Goal: Information Seeking & Learning: Learn about a topic

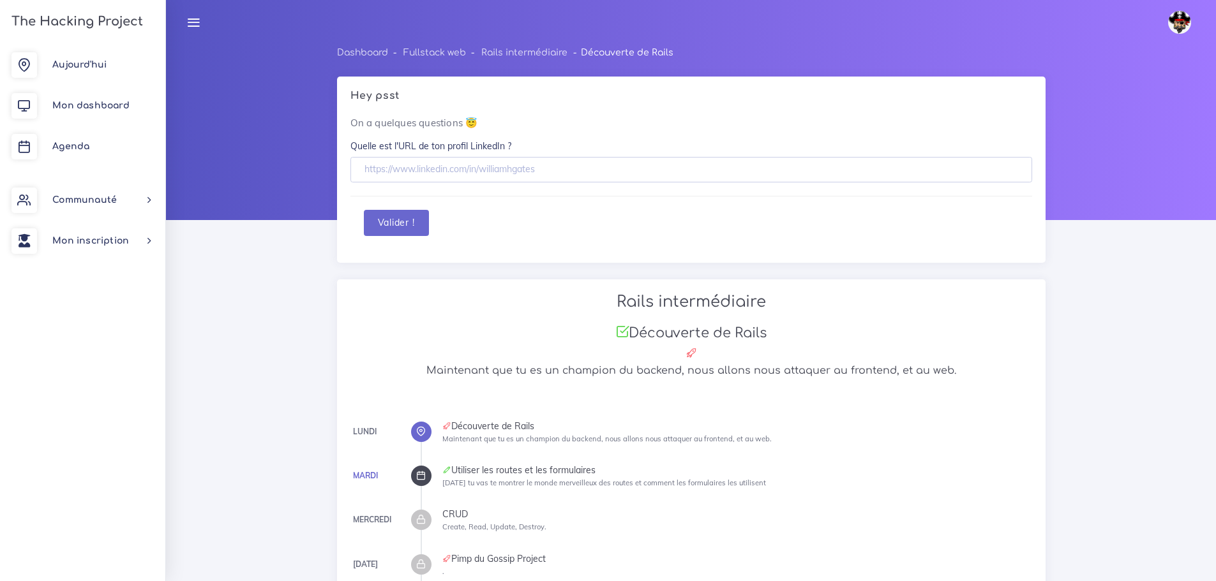
scroll to position [1726, 0]
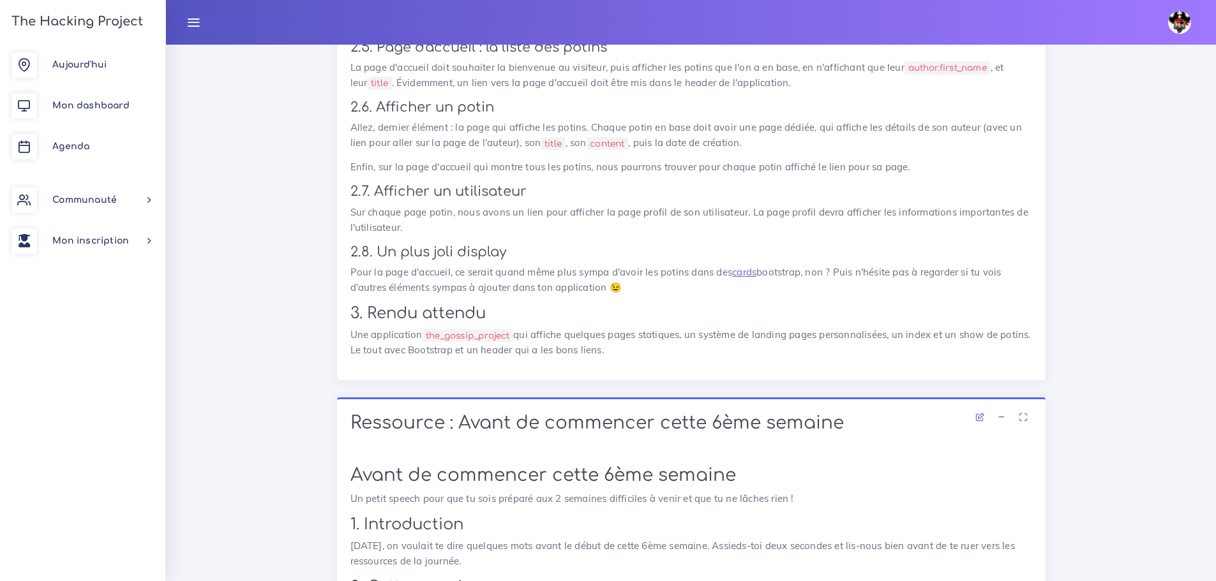
click at [741, 283] on p "Pour la page d'accueil, ce serait quand même plus sympa d'avoir les potins dans…" at bounding box center [691, 280] width 682 height 31
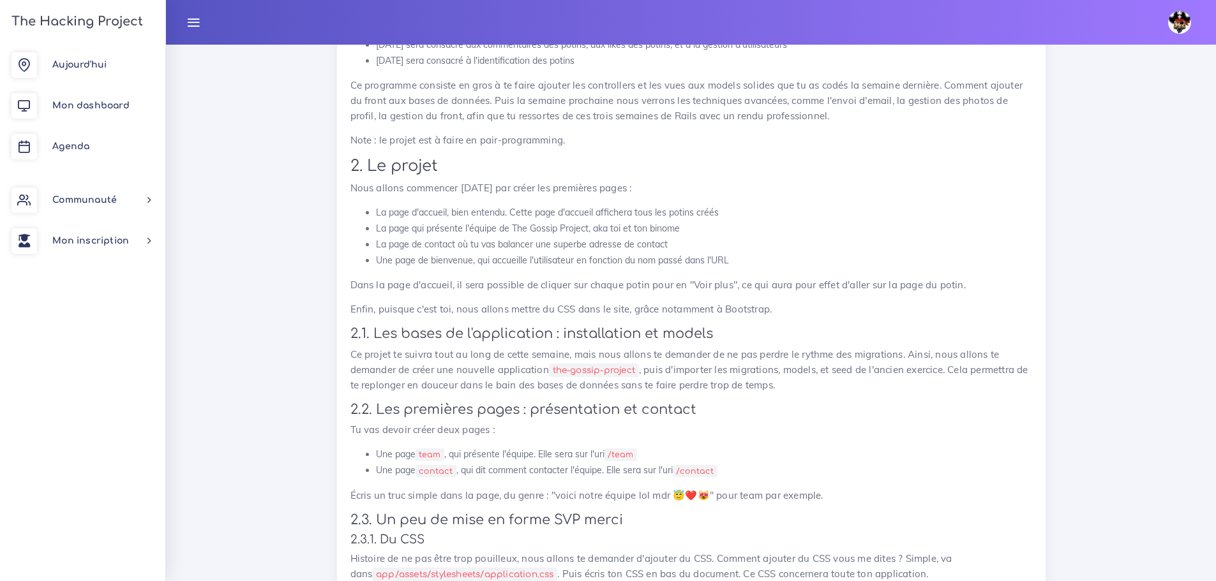
scroll to position [960, 0]
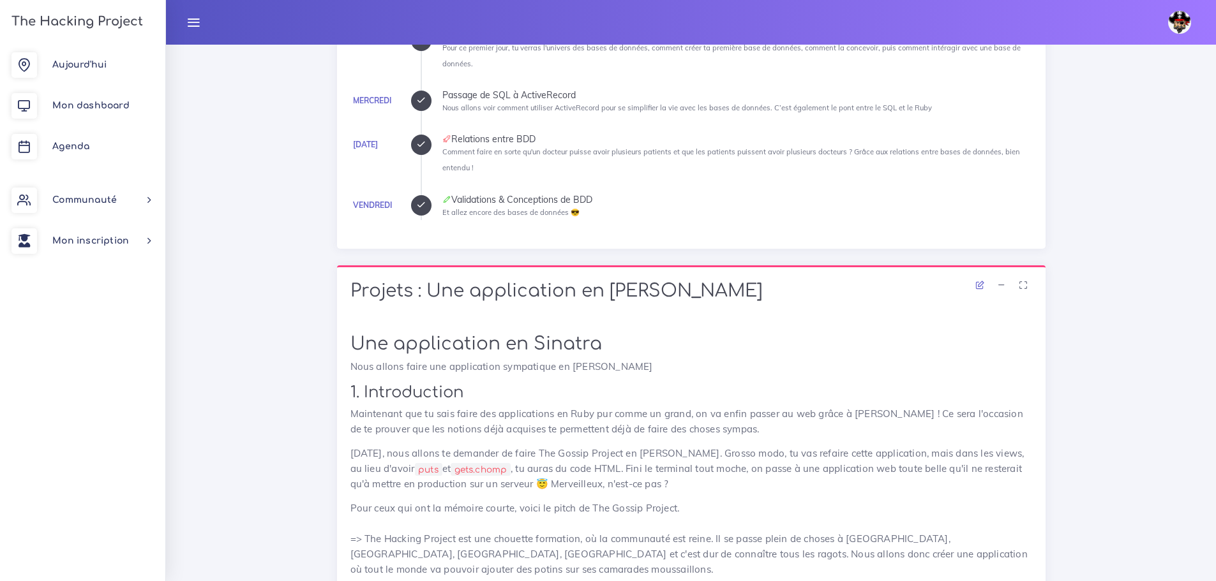
scroll to position [421, 0]
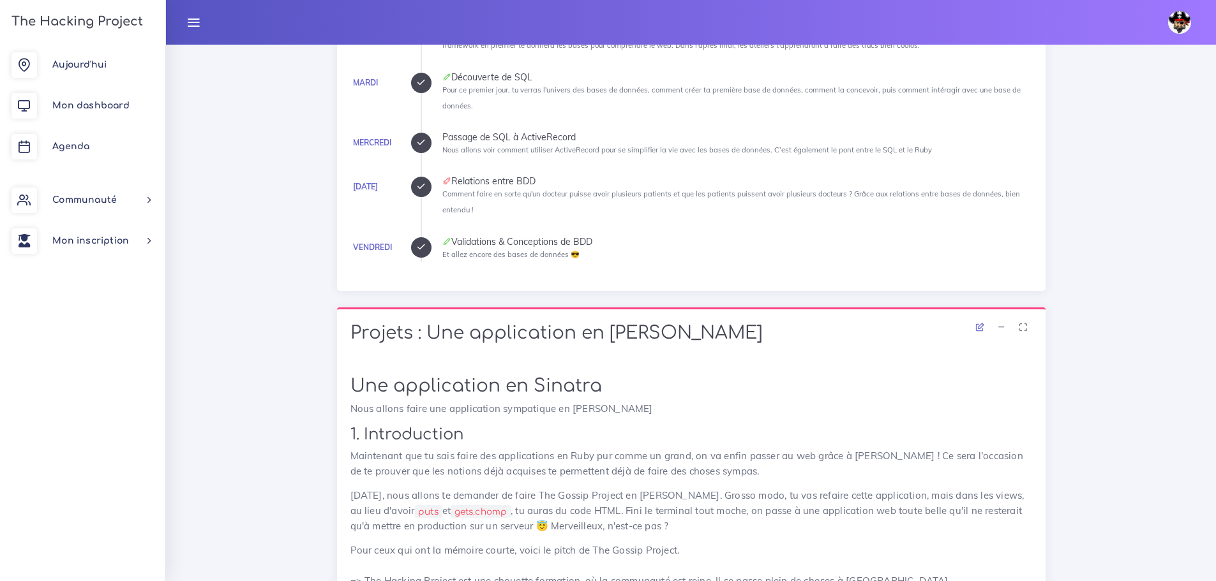
scroll to position [421, 0]
